Goal: Transaction & Acquisition: Obtain resource

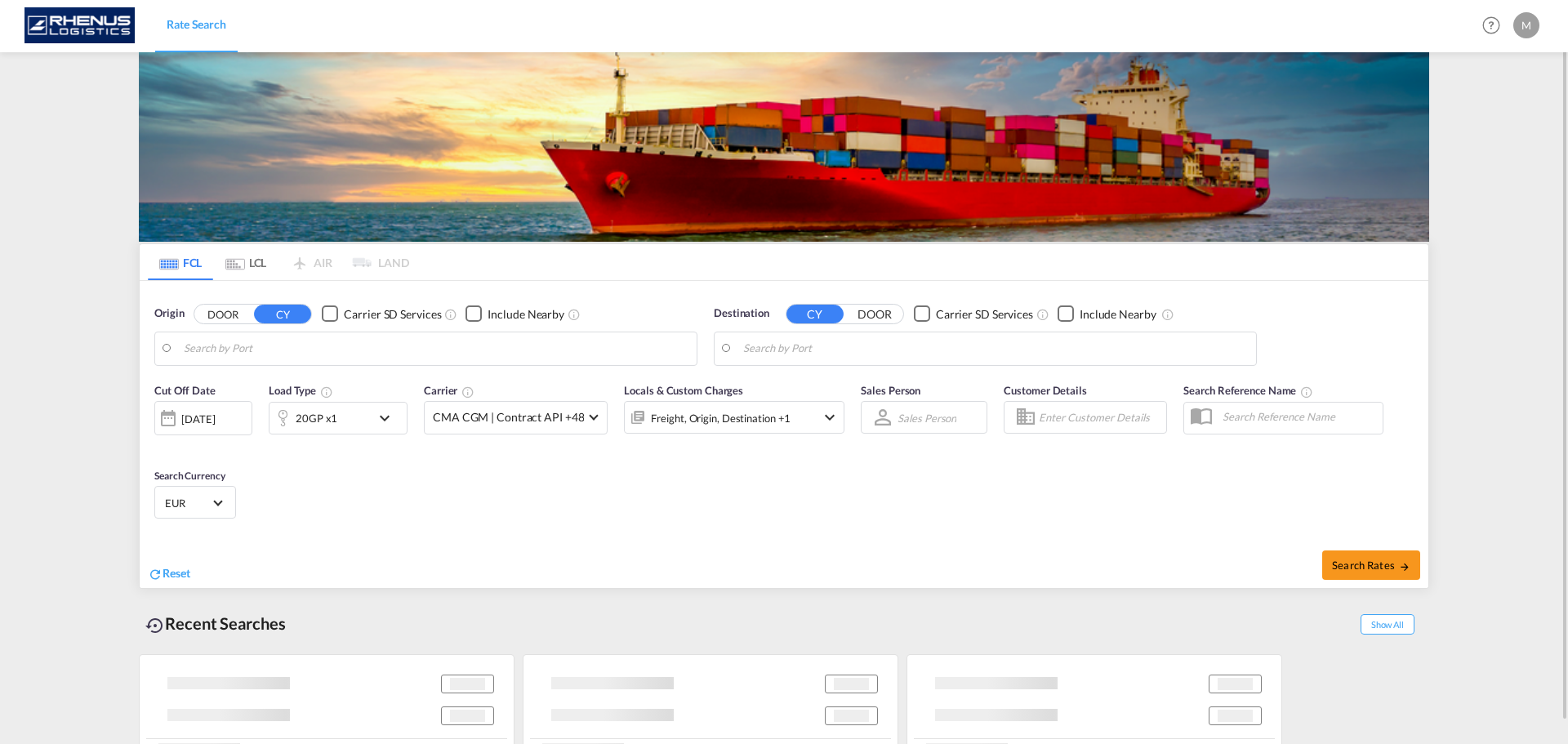
type input "Yantian Pt, CNYTN"
type input "[GEOGRAPHIC_DATA], ESVLC"
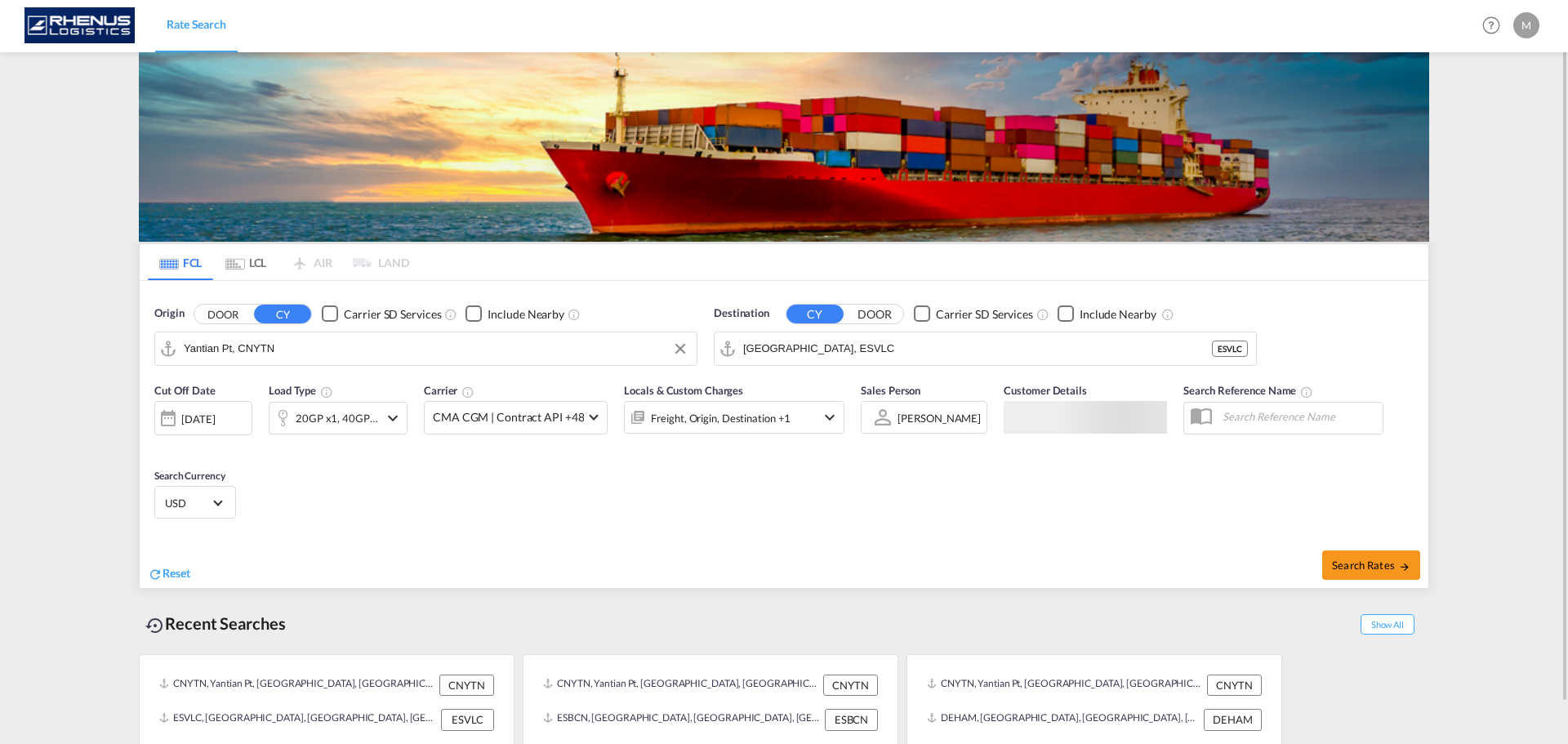
click at [328, 348] on input "Yantian Pt, CNYTN" at bounding box center [435, 349] width 505 height 25
click at [612, 348] on body "Rate Search Rate Search Help Resources Product Release M My Profile Logout FCL …" at bounding box center [784, 372] width 1568 height 744
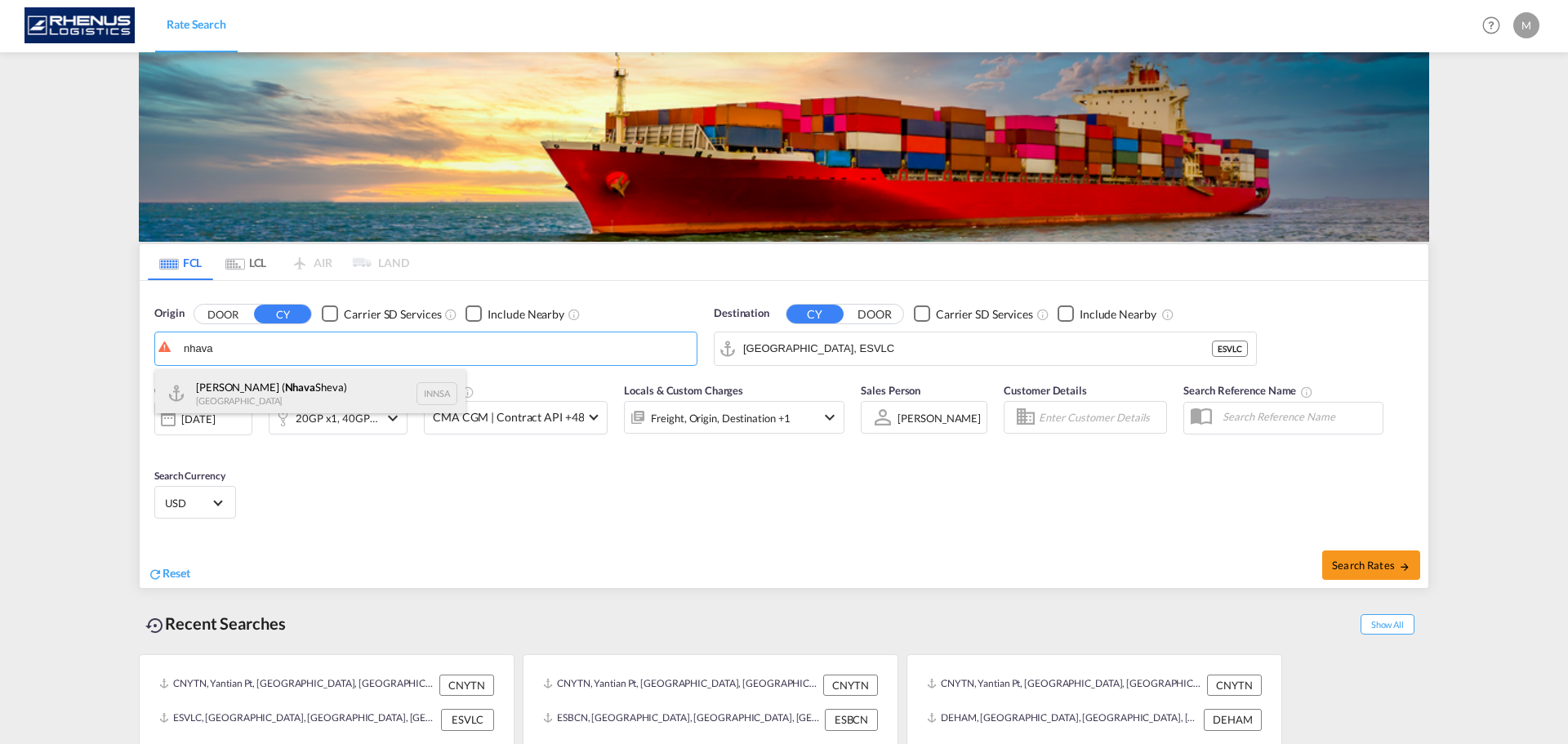
click at [299, 393] on div "[PERSON_NAME] ( [PERSON_NAME]) [GEOGRAPHIC_DATA] INNSA" at bounding box center [310, 393] width 310 height 49
type input "[PERSON_NAME] ([PERSON_NAME]), [GEOGRAPHIC_DATA]"
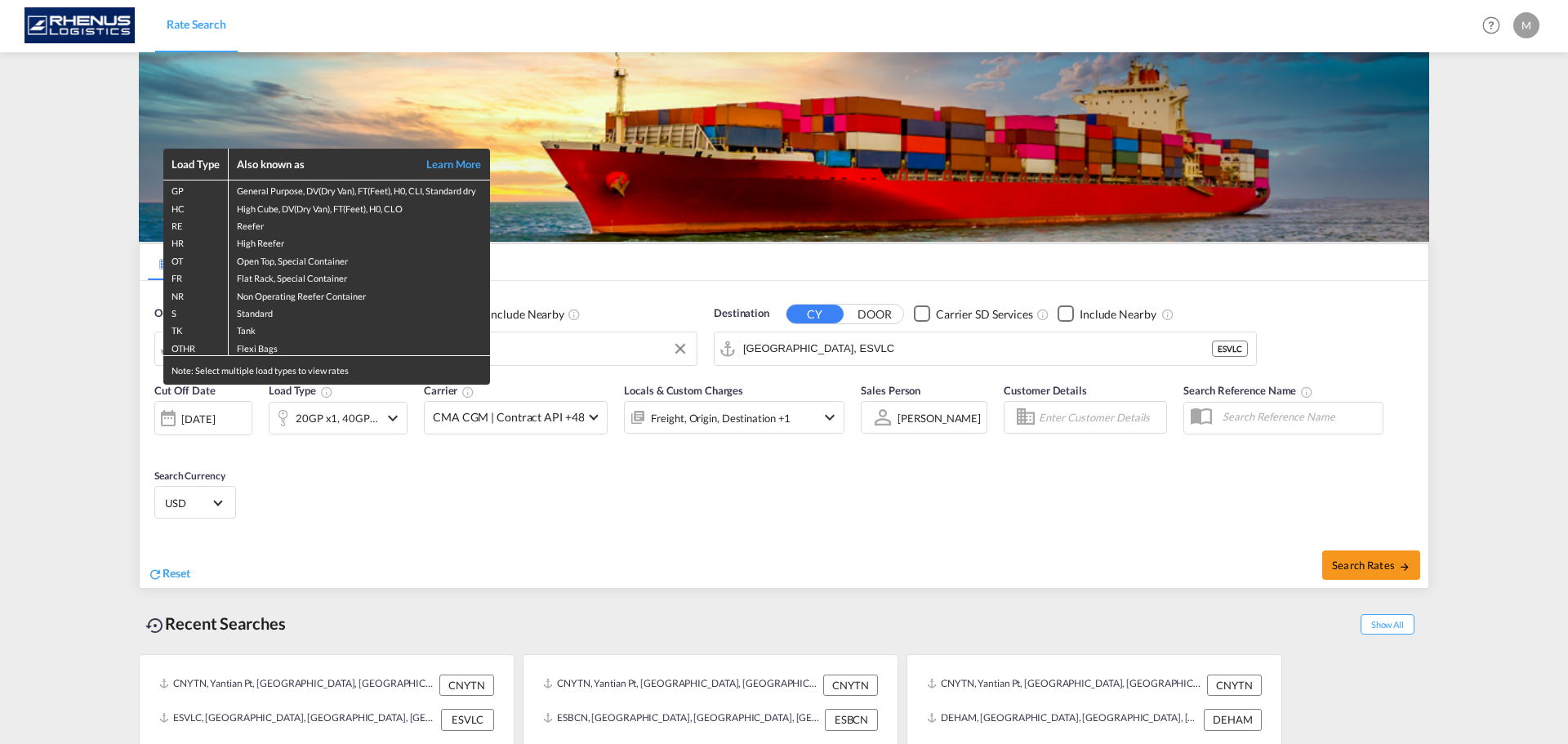
click at [860, 347] on div "Load Type Also known as Learn More GP General Purpose, DV(Dry Van), FT(Feet), H…" at bounding box center [784, 372] width 1568 height 744
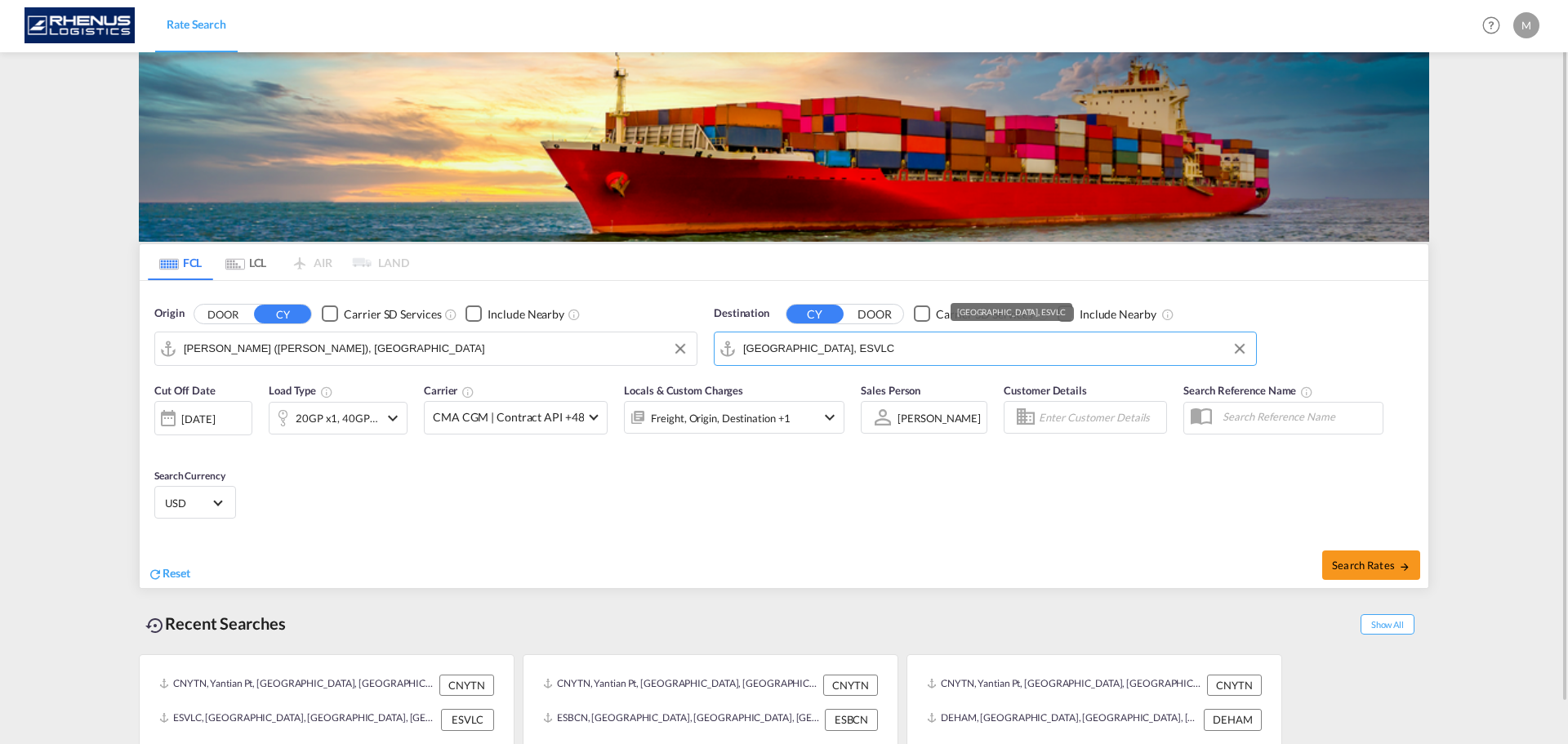
drag, startPoint x: 860, startPoint y: 347, endPoint x: 748, endPoint y: 334, distance: 112.8
click at [747, 335] on md-autocomplete "[GEOGRAPHIC_DATA], ESVLC" at bounding box center [995, 349] width 505 height 28
click at [827, 346] on input "[GEOGRAPHIC_DATA], ESVLC" at bounding box center [995, 349] width 505 height 25
click at [827, 344] on input "[GEOGRAPHIC_DATA], ESVLC" at bounding box center [995, 349] width 505 height 25
click at [831, 345] on input "[GEOGRAPHIC_DATA], ESVLC" at bounding box center [995, 349] width 505 height 25
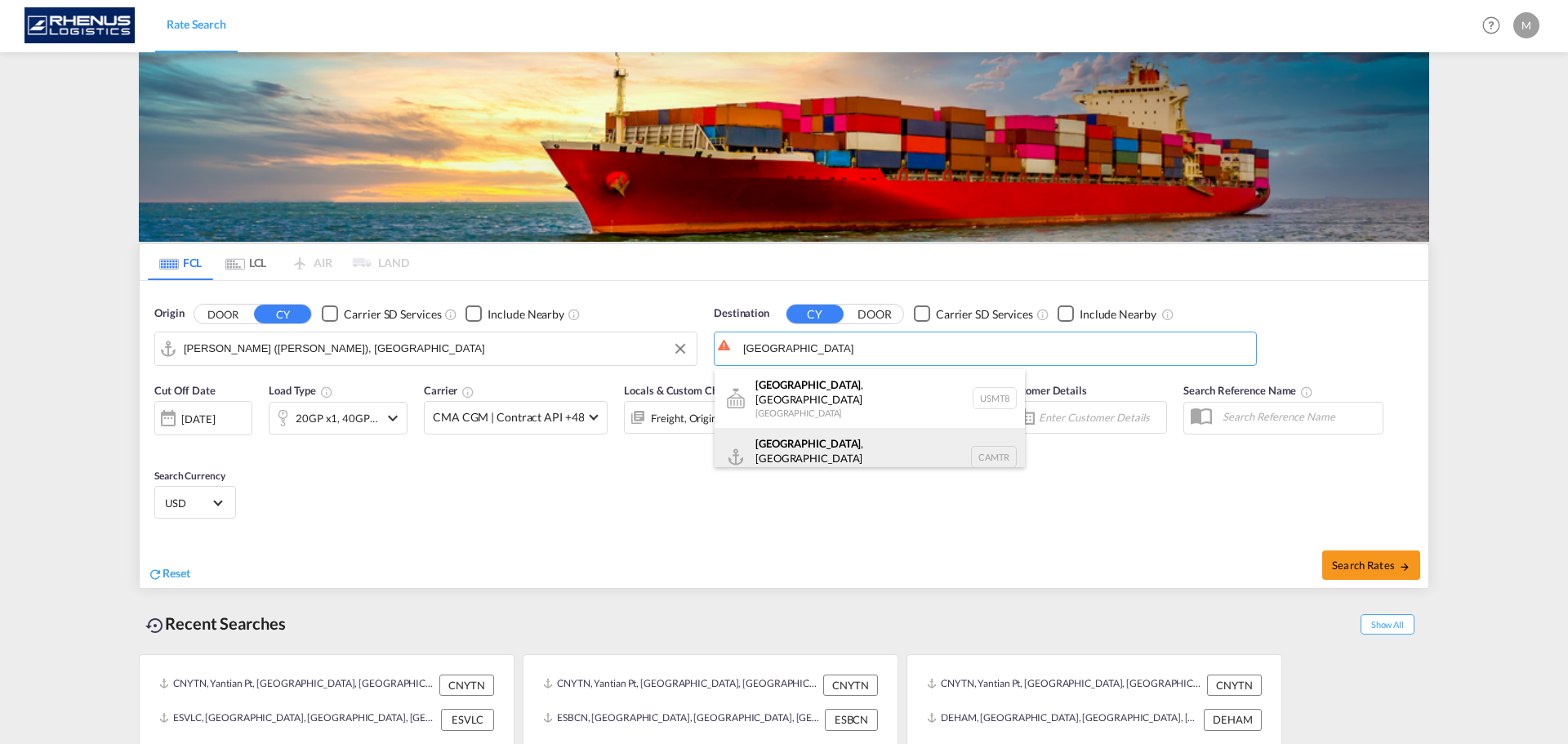
click at [827, 447] on div "[GEOGRAPHIC_DATA] , [GEOGRAPHIC_DATA] [GEOGRAPHIC_DATA] CAMTR" at bounding box center [869, 457] width 310 height 59
type input "[GEOGRAPHIC_DATA], [GEOGRAPHIC_DATA], CAMTR"
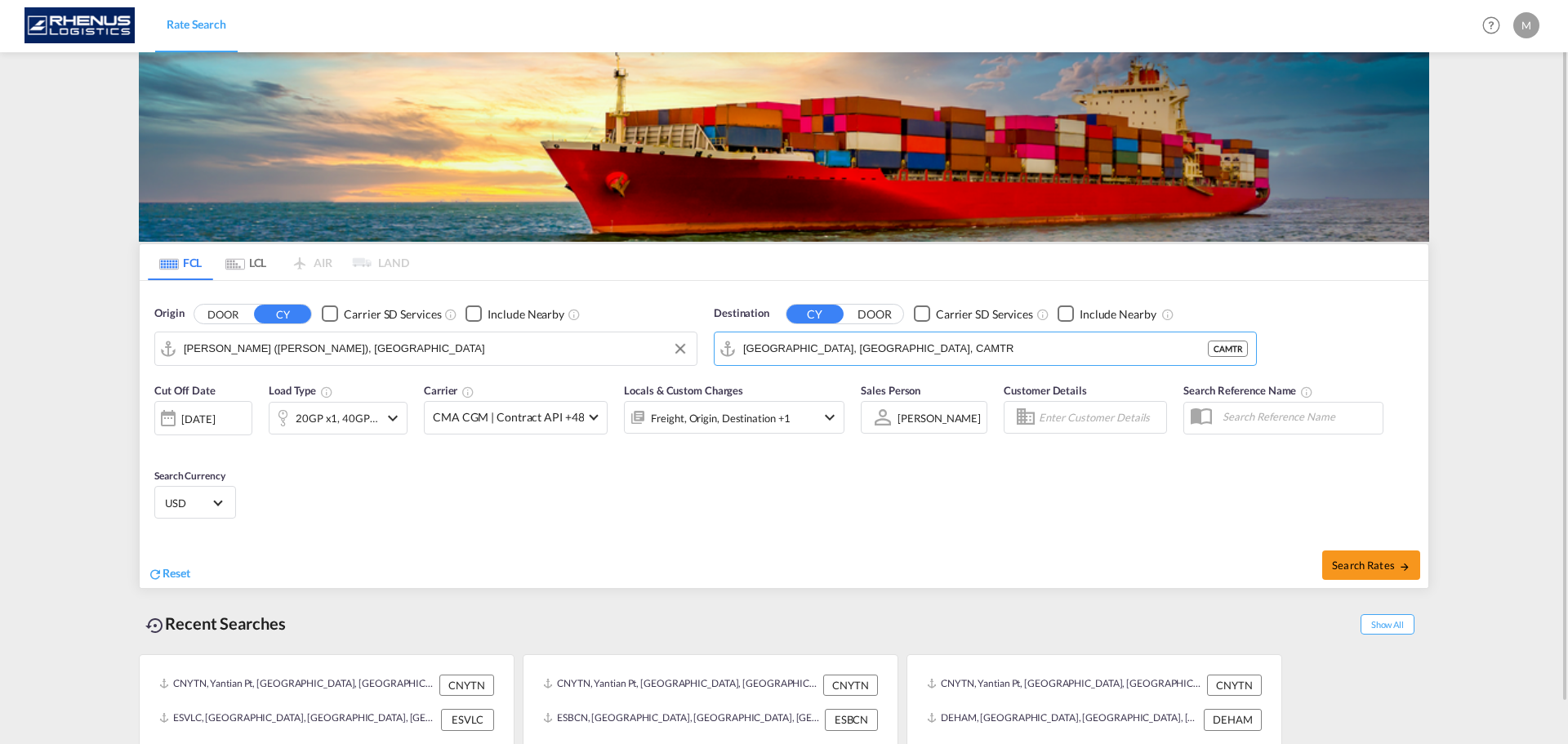
drag, startPoint x: 625, startPoint y: 485, endPoint x: 604, endPoint y: 479, distance: 21.8
click at [625, 479] on div "Cut Off Date [DATE] [DATE] Load Type 20GP x1, 40GP x1 +1 Carrier CMA CGM | Cont…" at bounding box center [784, 454] width 1289 height 159
click at [209, 420] on div "[DATE]" at bounding box center [198, 418] width 33 height 14
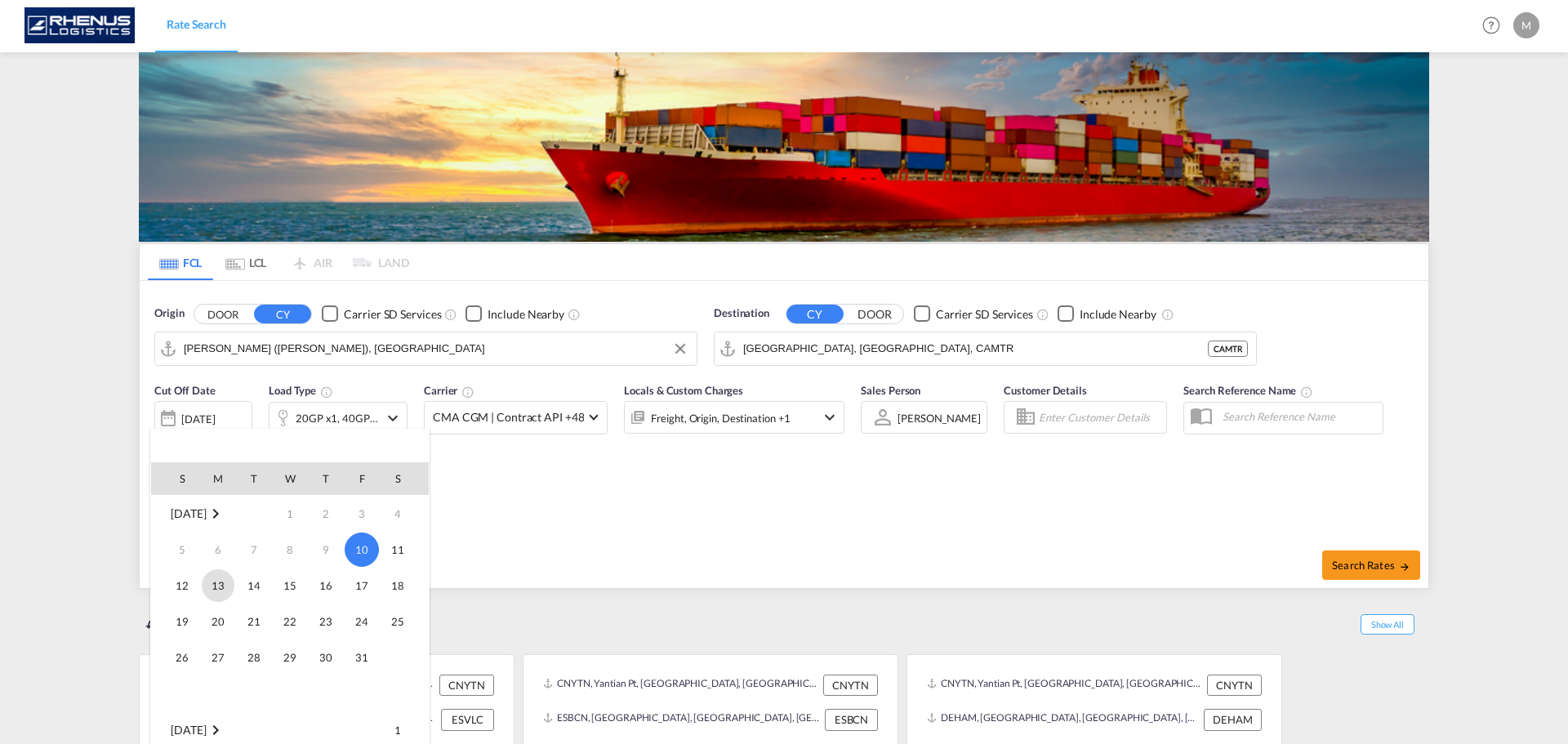
click at [216, 579] on span "13" at bounding box center [218, 585] width 32 height 32
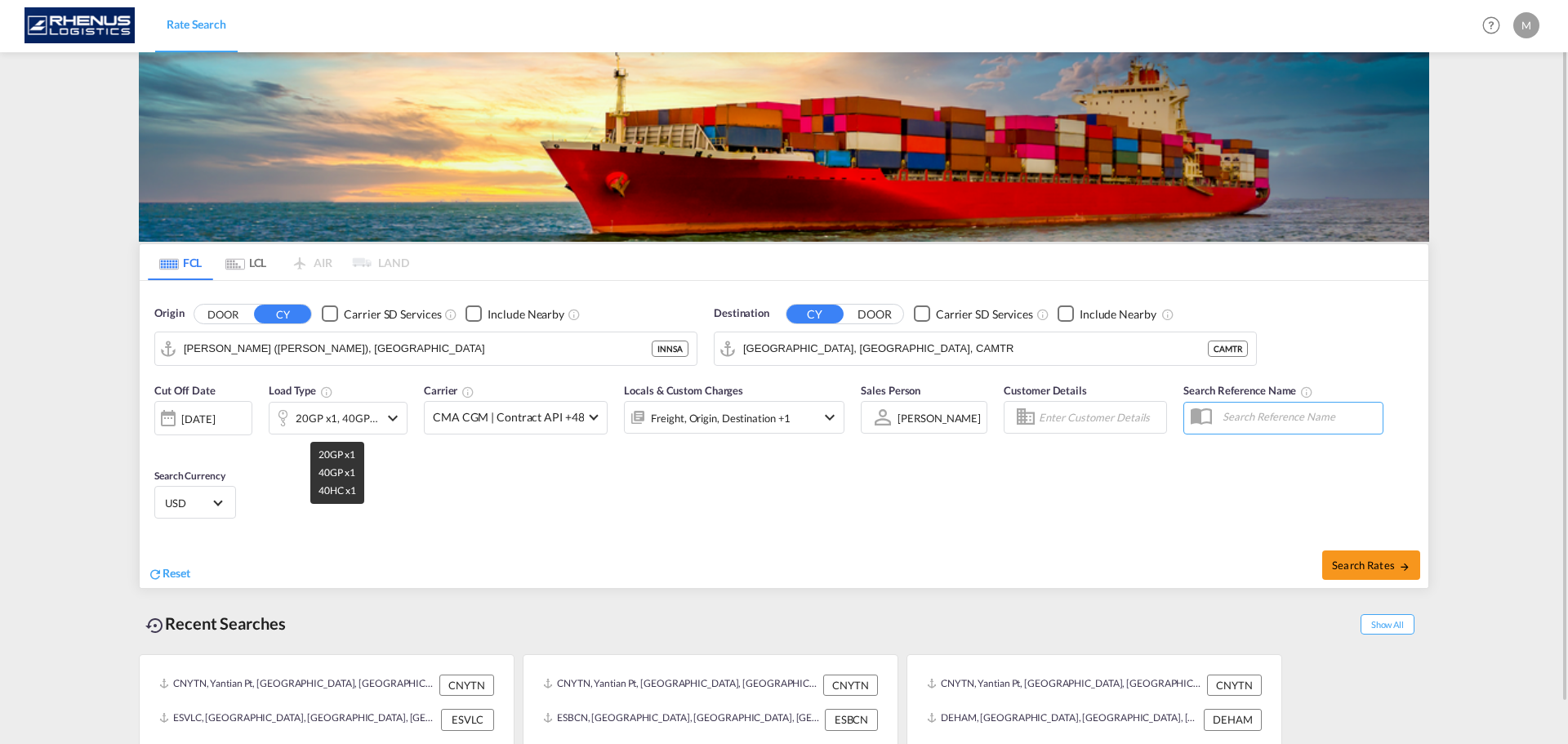
click at [354, 419] on div "20GP x1, 40GP x1 +1" at bounding box center [337, 418] width 83 height 23
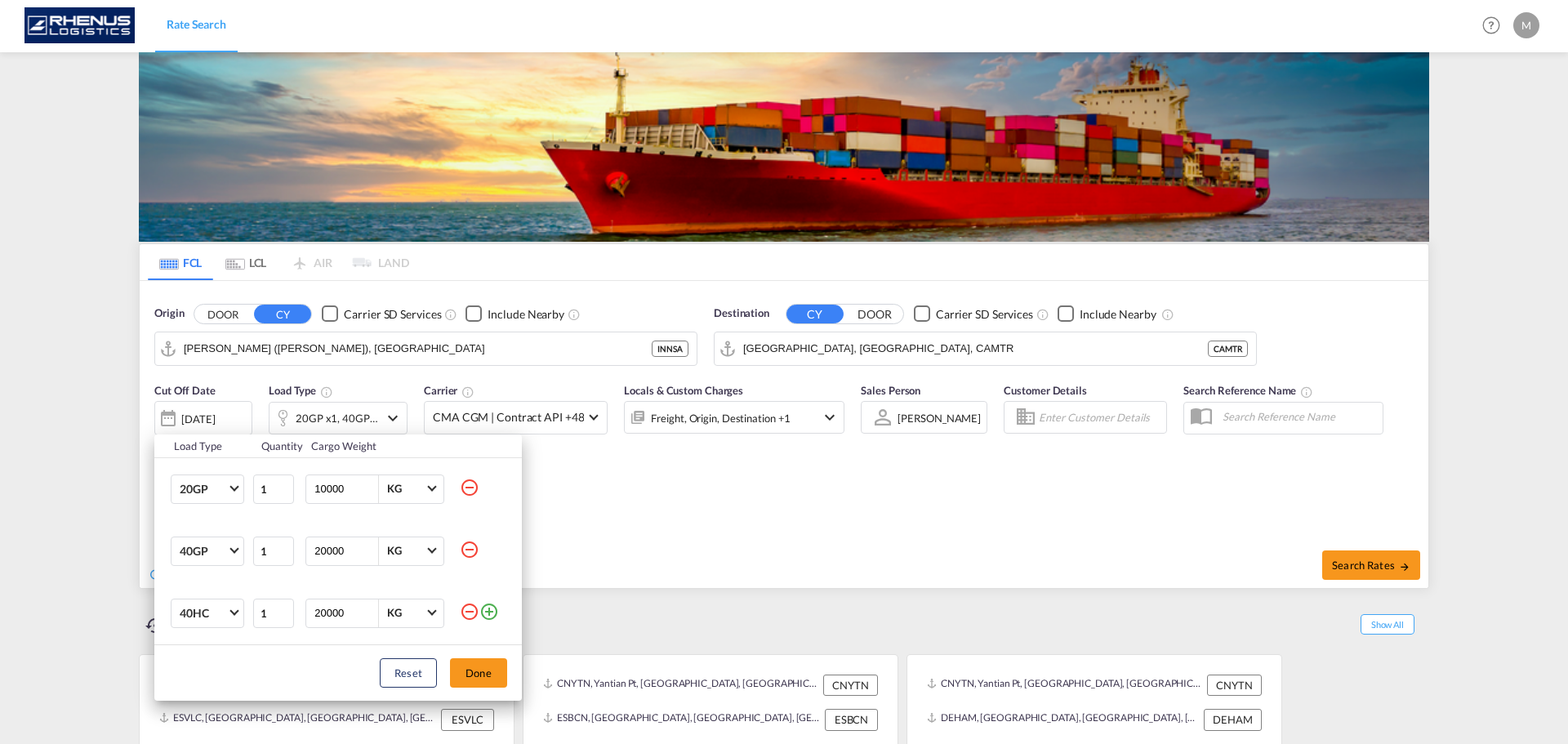
click at [472, 614] on md-icon "icon-minus-circle-outline" at bounding box center [470, 611] width 20 height 20
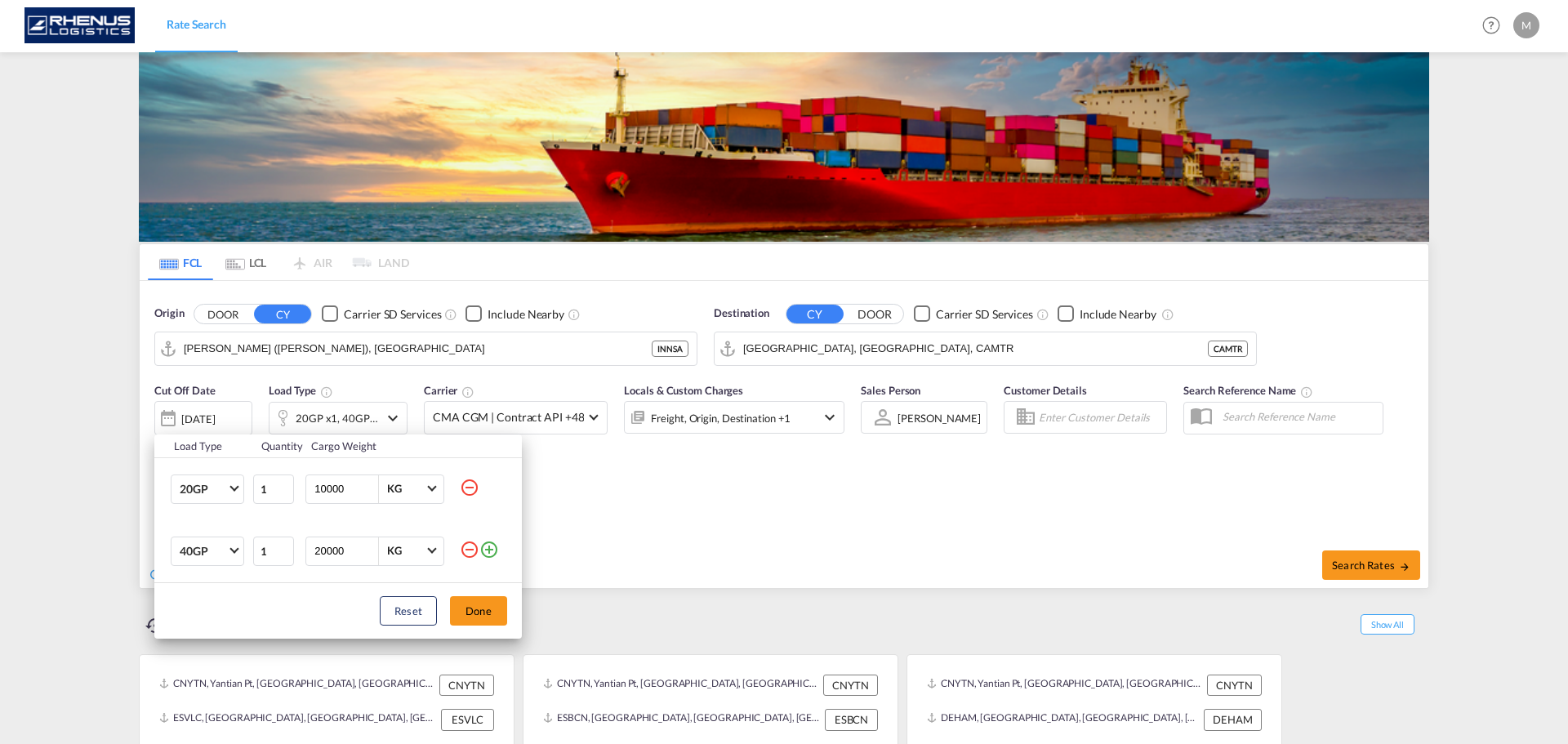
click at [471, 488] on md-icon "icon-minus-circle-outline" at bounding box center [470, 487] width 20 height 20
type input "20000"
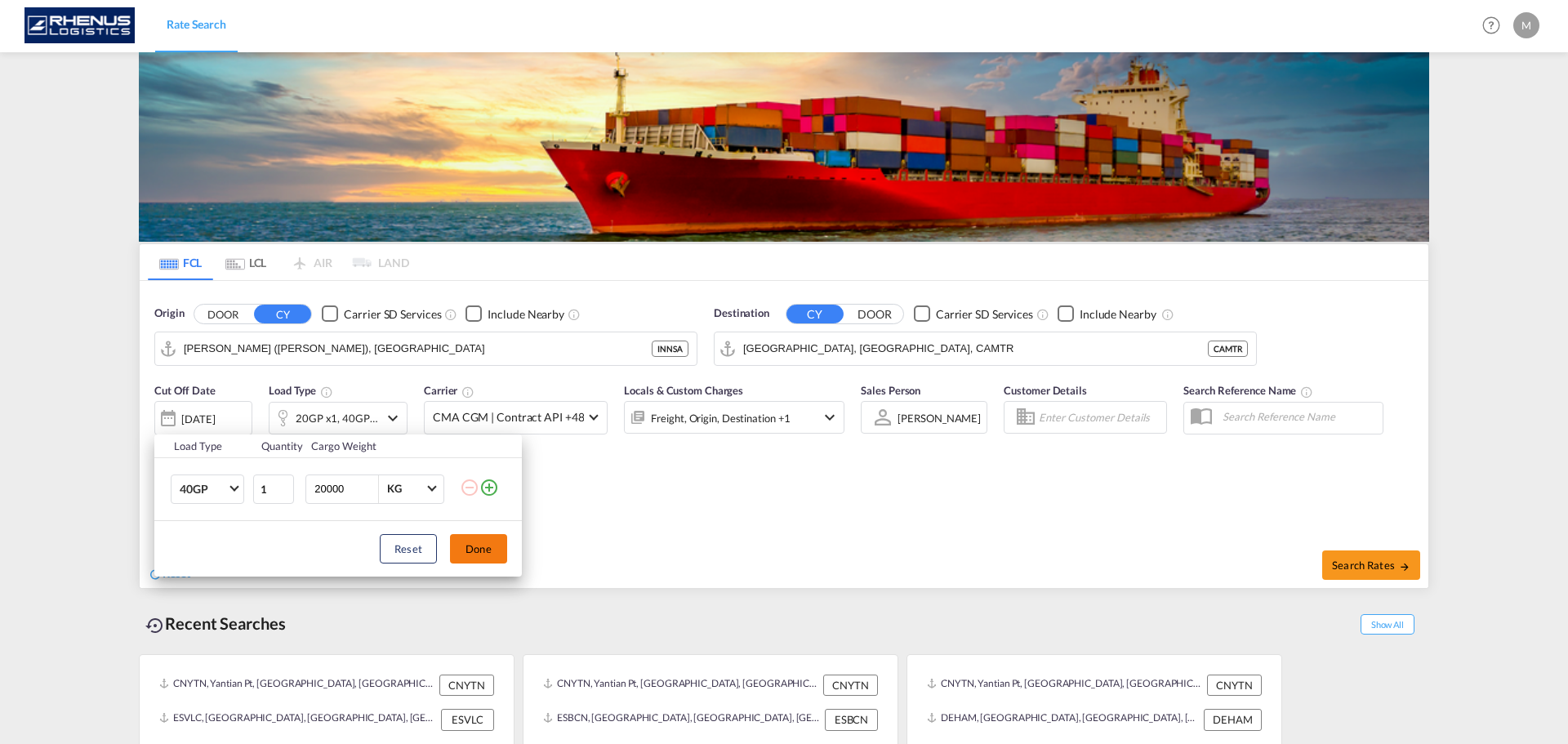
click at [482, 554] on button "Done" at bounding box center [478, 548] width 57 height 30
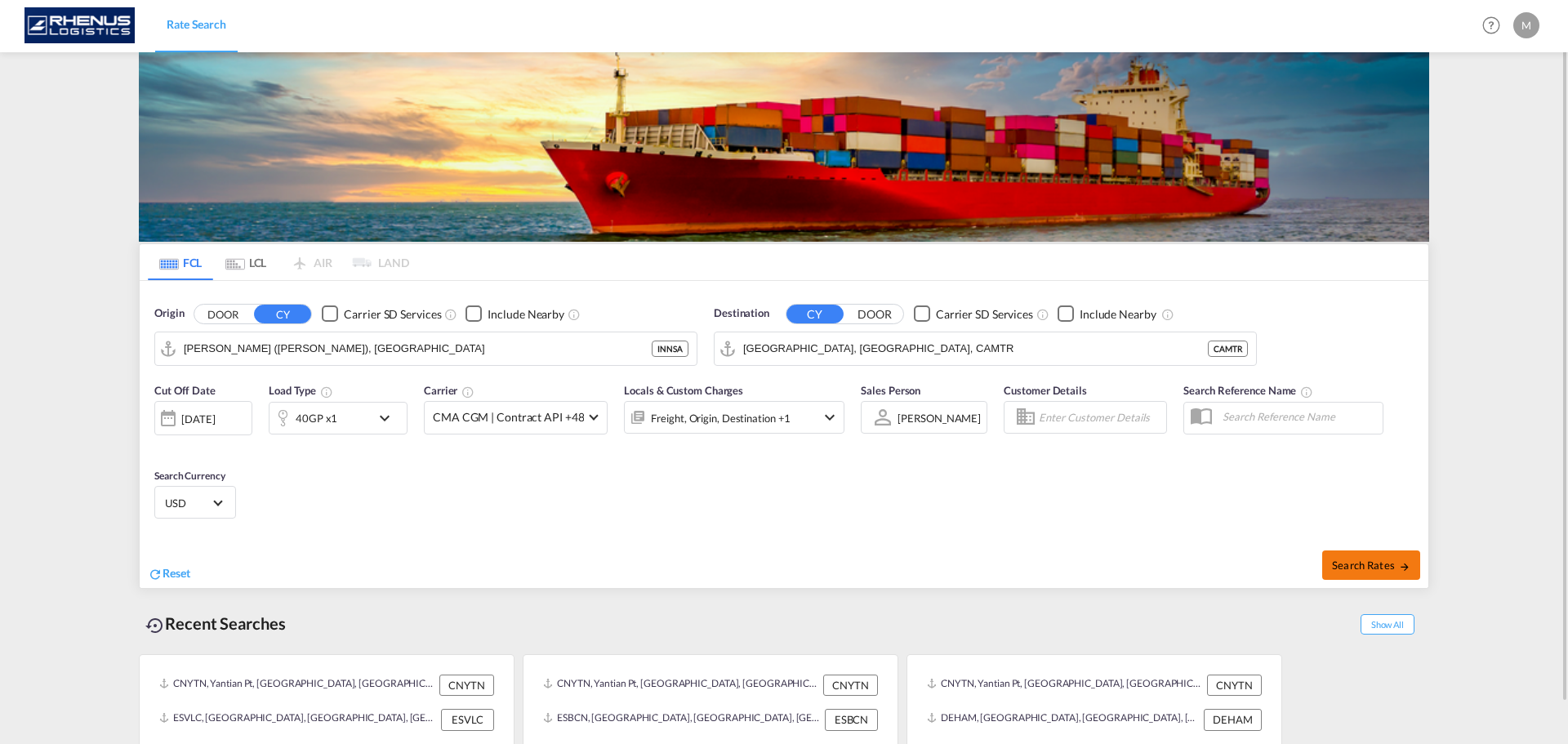
click at [1376, 555] on button "Search Rates" at bounding box center [1371, 564] width 98 height 30
type input "INNSA to CAMTR / [DATE]"
